Goal: Task Accomplishment & Management: Use online tool/utility

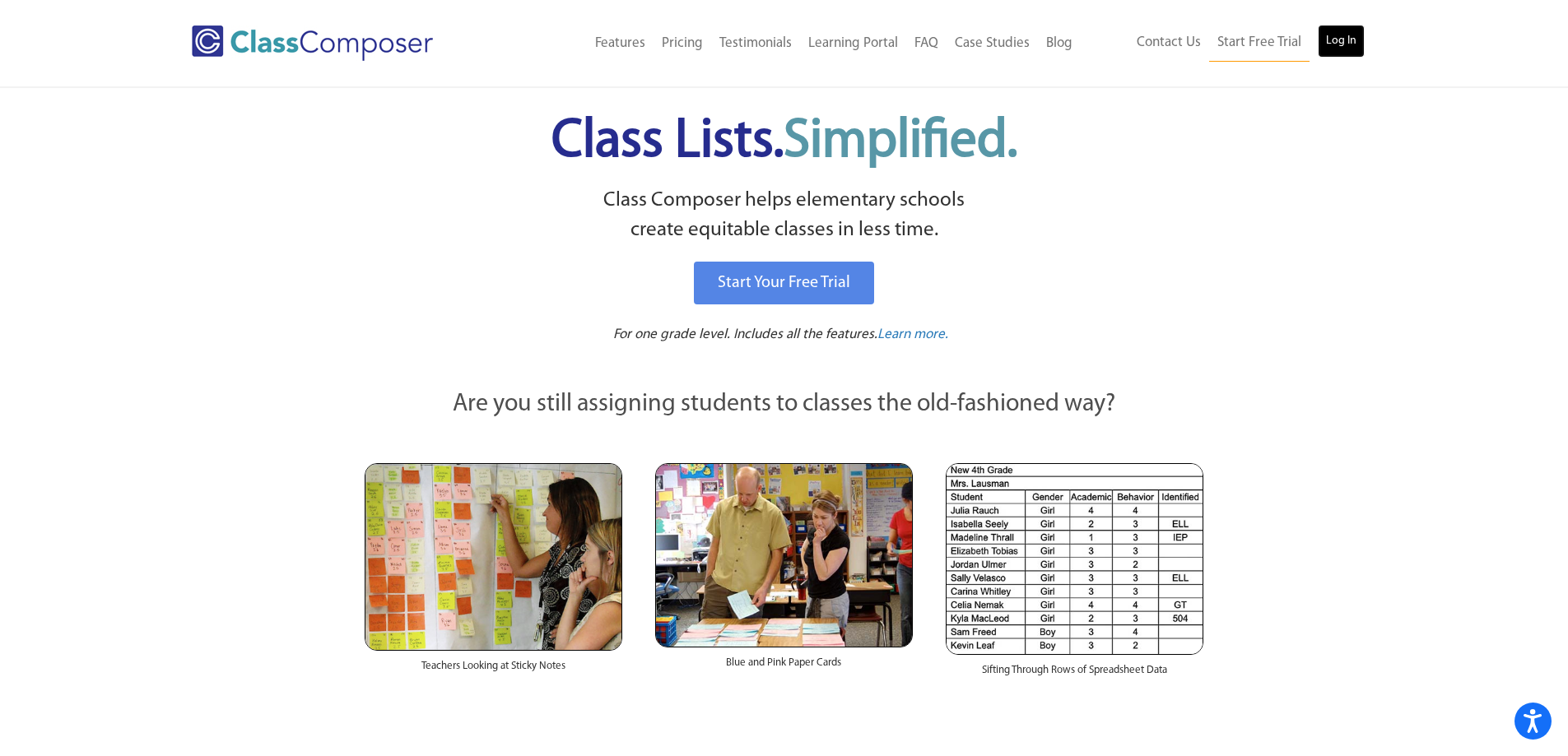
click at [1359, 32] on link "Log In" at bounding box center [1342, 40] width 47 height 33
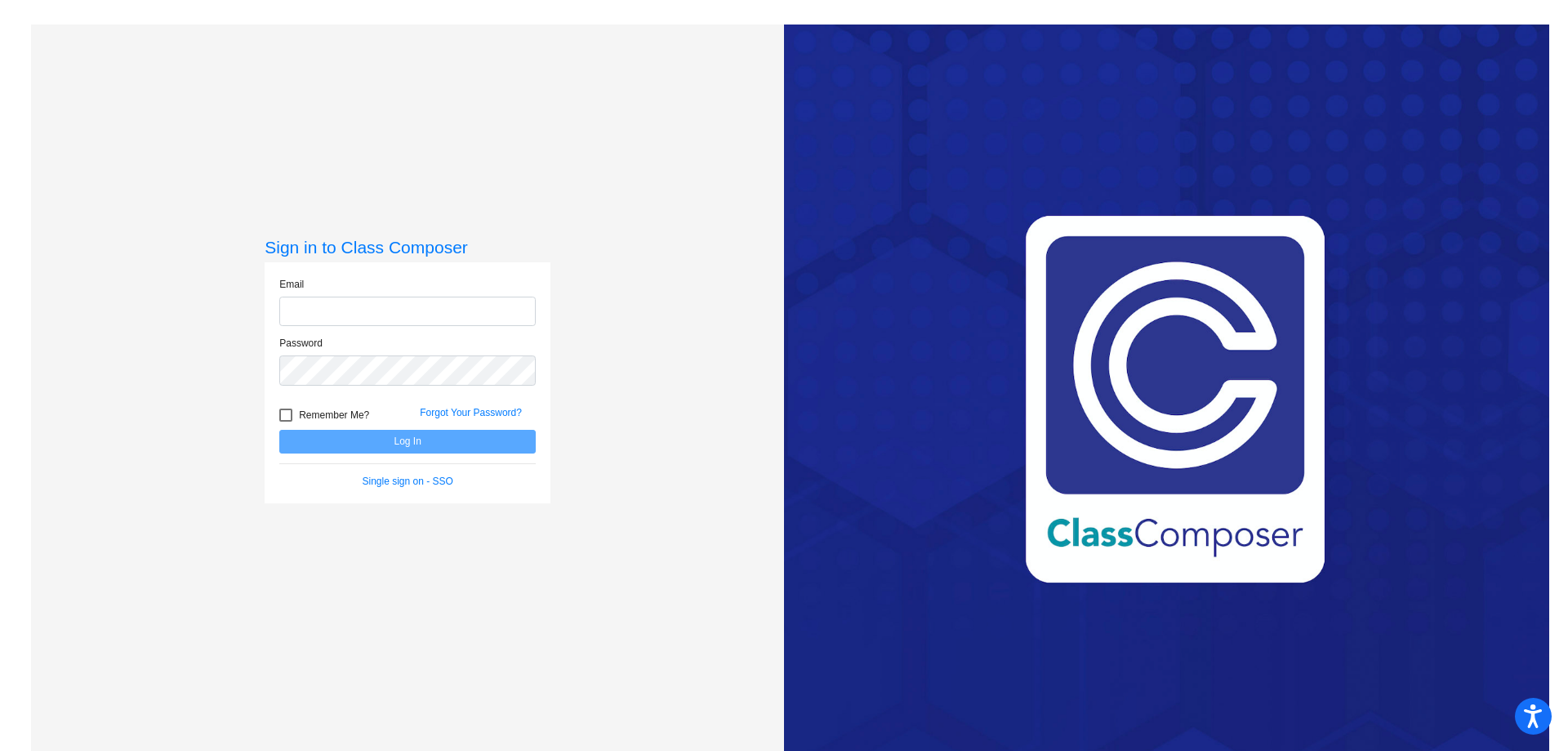
type input "kimberly.williams@stjschools.org"
click at [317, 434] on button "Log In" at bounding box center [407, 442] width 256 height 24
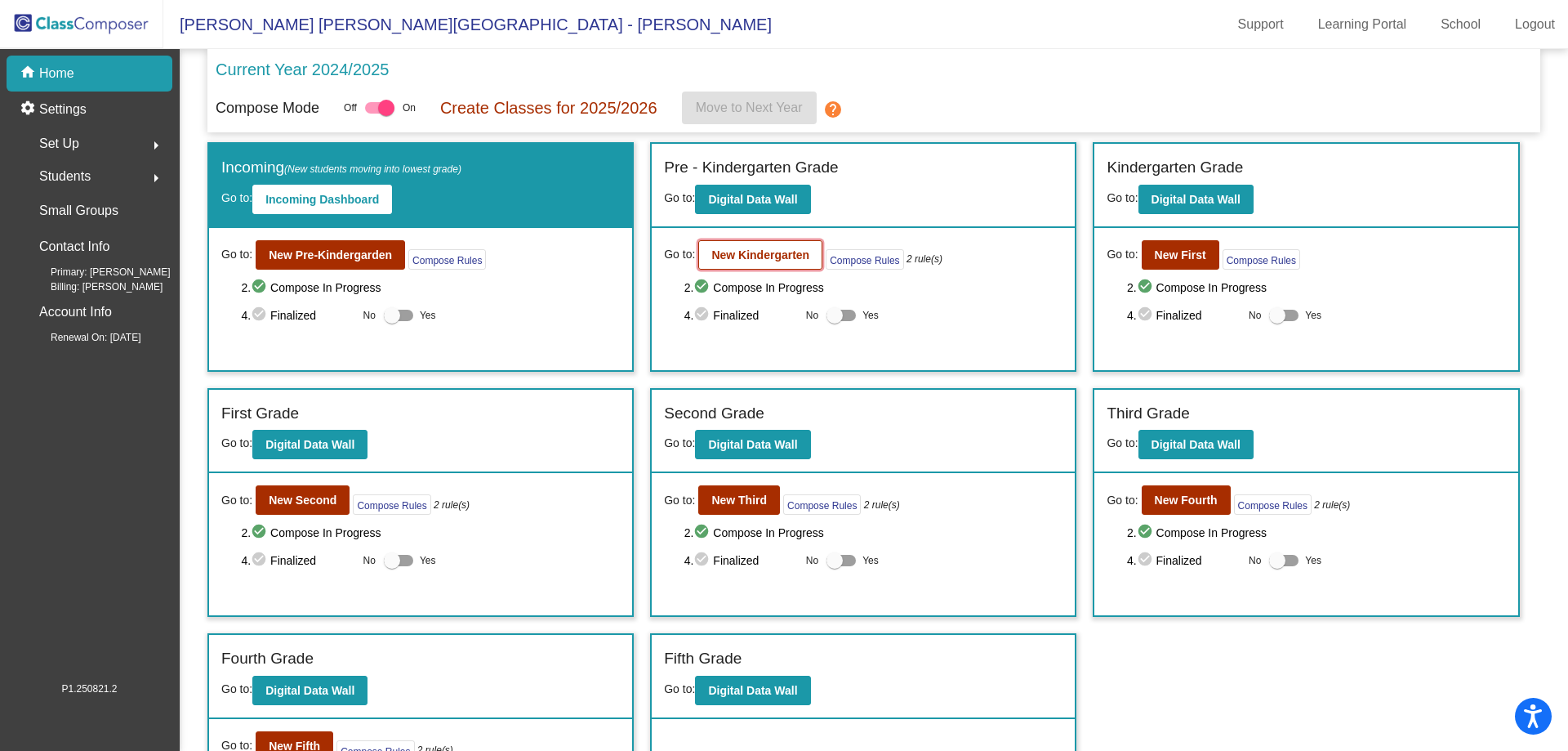
click at [795, 258] on b "New Kindergarten" at bounding box center [761, 255] width 98 height 13
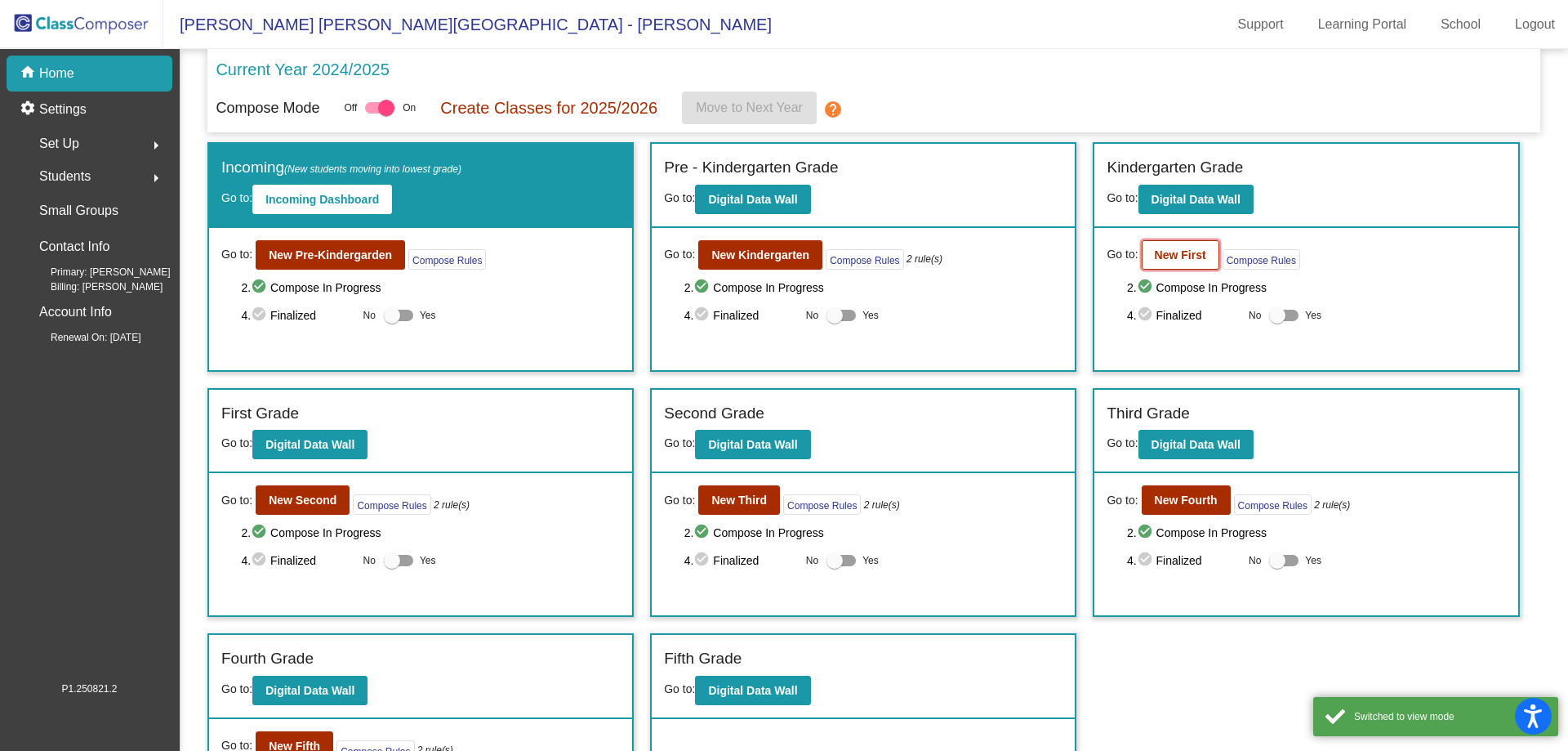
click at [1165, 256] on b "New First" at bounding box center [1180, 255] width 51 height 13
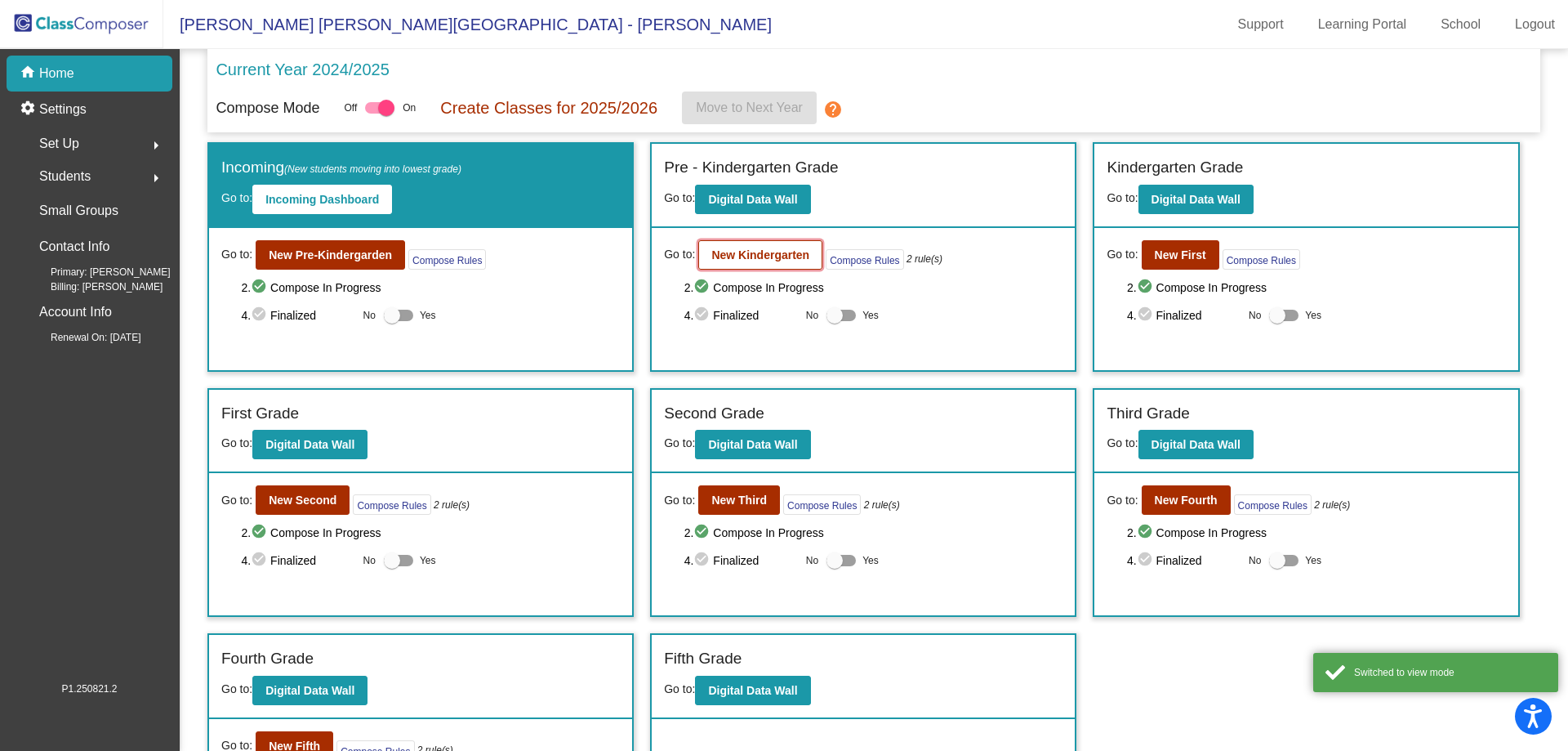
click at [803, 263] on button "New Kindergarten" at bounding box center [761, 255] width 124 height 30
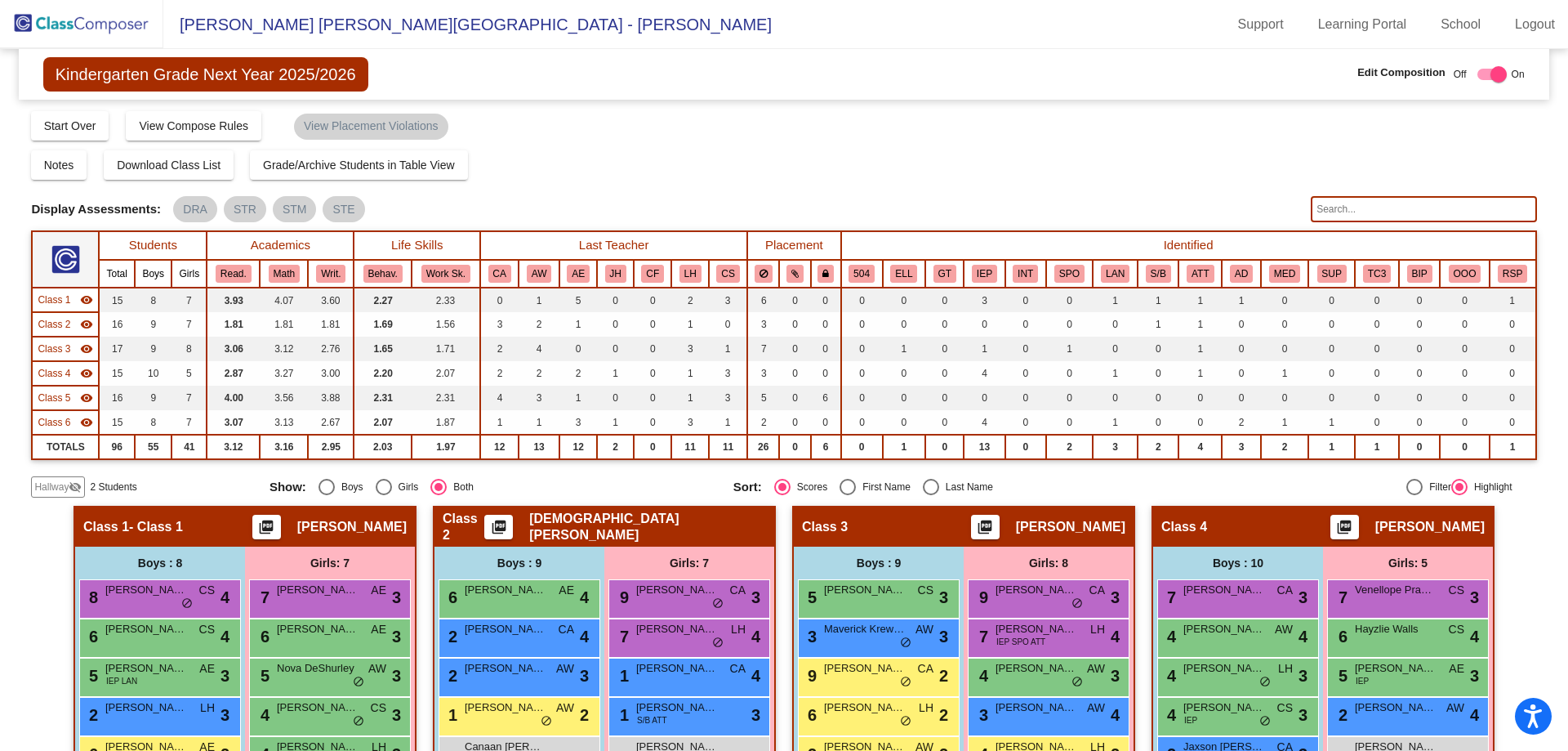
scroll to position [408, 0]
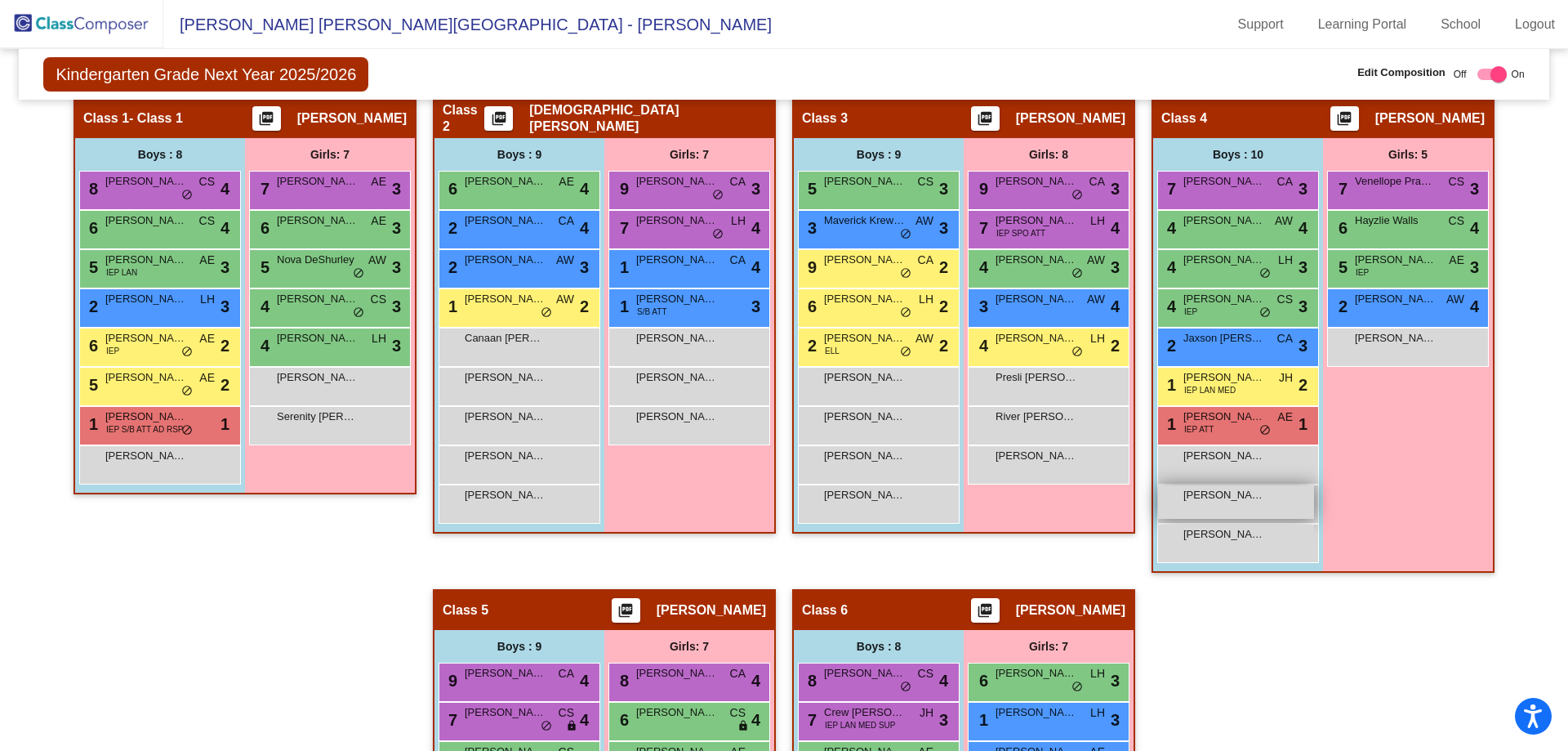
click at [1214, 496] on span "Jensen Swyers" at bounding box center [1225, 496] width 82 height 17
